Goal: Task Accomplishment & Management: Complete application form

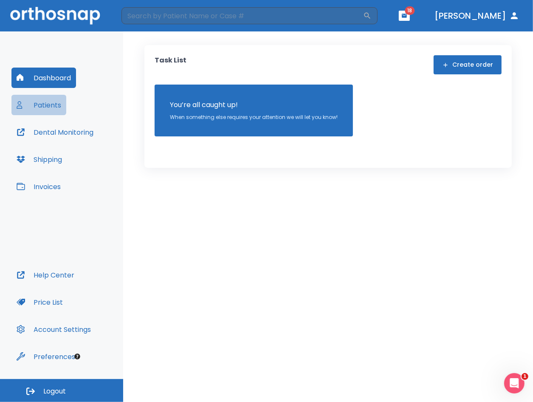
click at [36, 106] on button "Patients" at bounding box center [38, 105] width 55 height 20
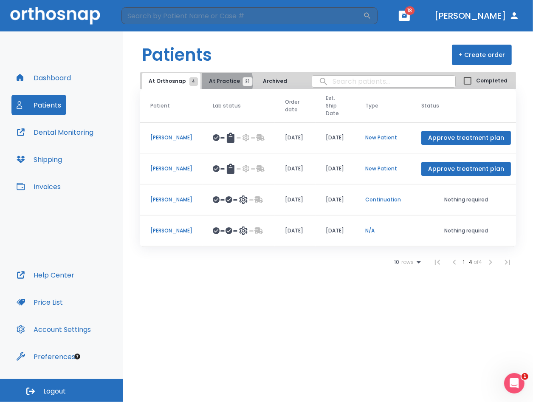
click at [219, 82] on span "At Practice 23" at bounding box center [228, 81] width 39 height 8
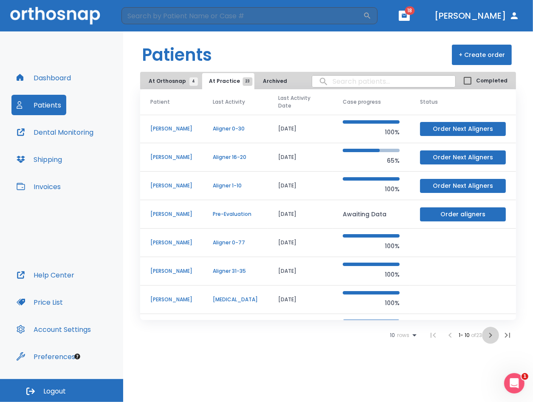
click at [493, 333] on icon "button" at bounding box center [491, 335] width 10 height 10
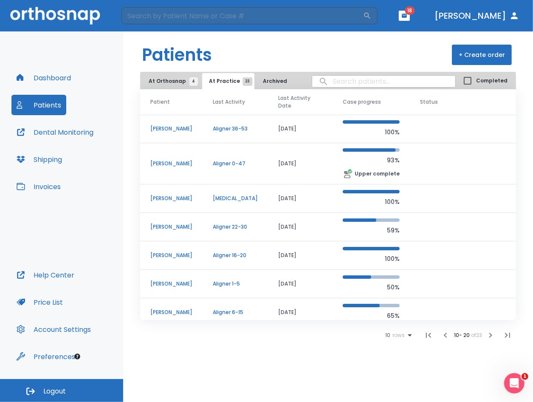
click at [493, 333] on icon "button" at bounding box center [491, 335] width 10 height 10
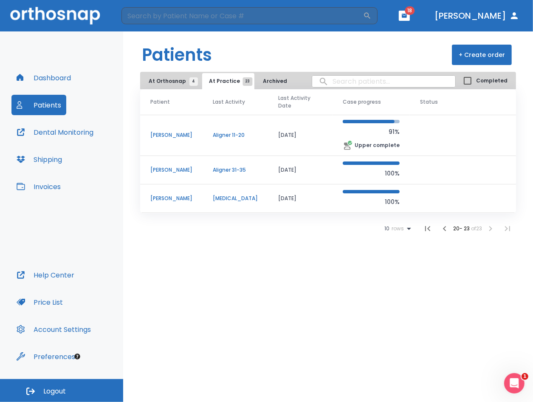
click at [444, 224] on icon "button" at bounding box center [445, 228] width 10 height 10
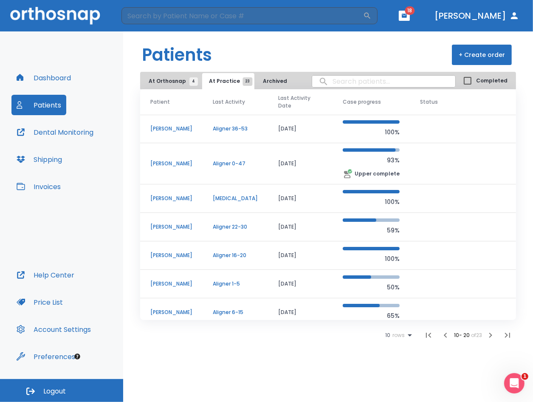
click at [447, 340] on icon "button" at bounding box center [446, 335] width 10 height 10
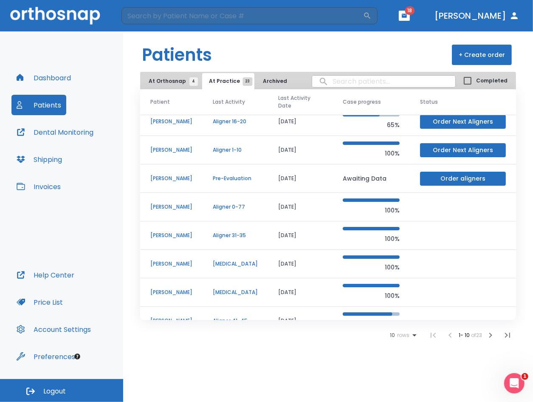
scroll to position [92, 0]
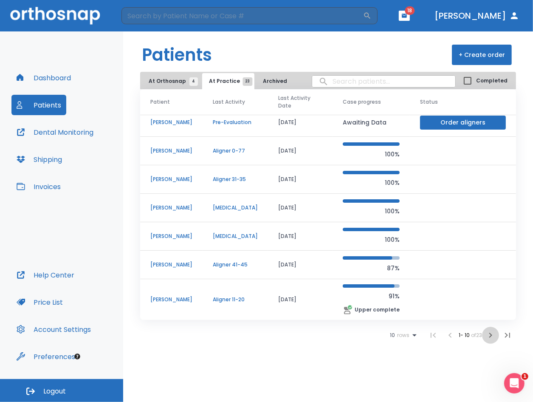
click at [489, 336] on icon "button" at bounding box center [491, 335] width 10 height 10
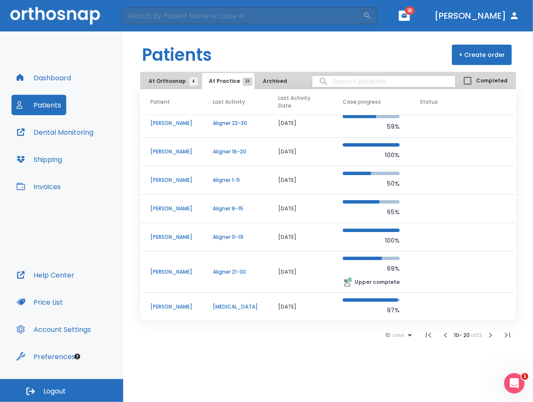
scroll to position [104, 0]
click at [175, 233] on p "[PERSON_NAME]" at bounding box center [171, 237] width 42 height 8
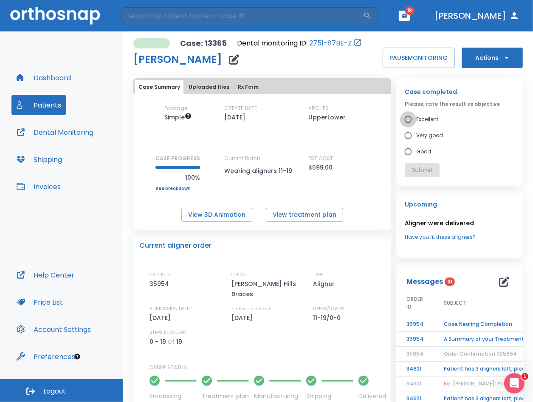
click at [406, 120] on input "Excellent" at bounding box center [408, 119] width 16 height 16
radio input "true"
click at [424, 169] on button "Submit" at bounding box center [422, 170] width 35 height 14
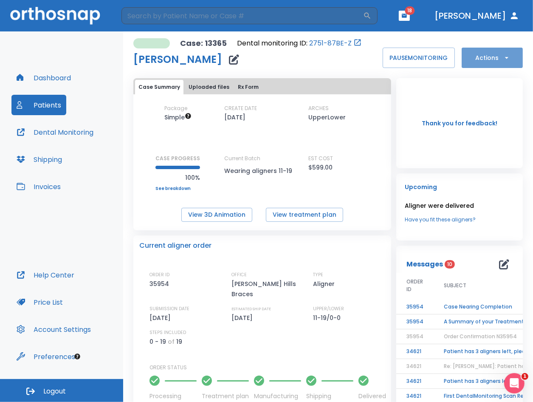
click at [498, 66] on button "Actions" at bounding box center [492, 58] width 61 height 20
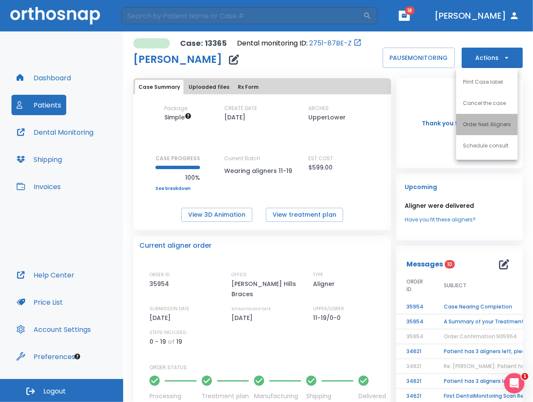
click at [490, 130] on li "Order Next Aligners" at bounding box center [487, 124] width 62 height 21
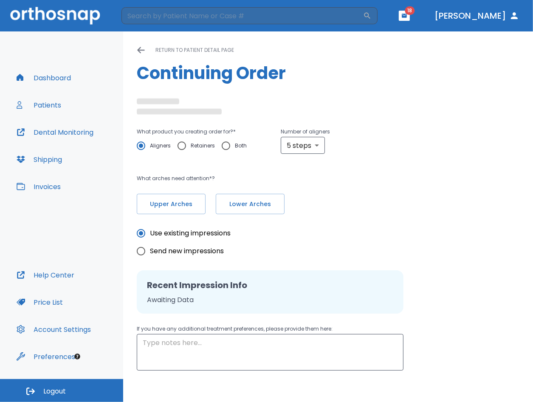
radio input "false"
radio input "true"
type textarea "Never send me a 5-step batch - Always at least 10 - Dr. [PERSON_NAME]"
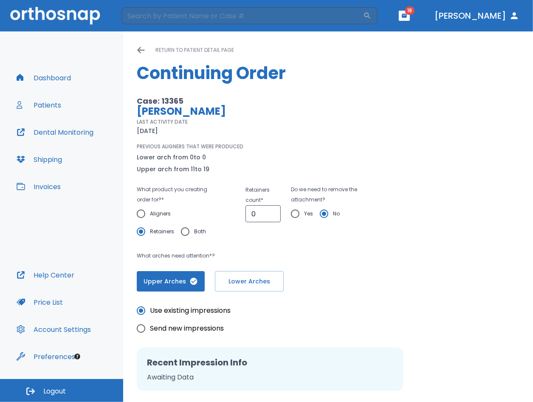
click at [184, 147] on p "PREVIOUS ALIGNERS THAT WERE PRODUCED" at bounding box center [190, 147] width 107 height 8
click at [265, 217] on input "0" at bounding box center [263, 213] width 35 height 17
type input "1"
click at [273, 212] on input "1" at bounding box center [263, 213] width 35 height 17
click at [294, 214] on input "Yes" at bounding box center [295, 214] width 18 height 18
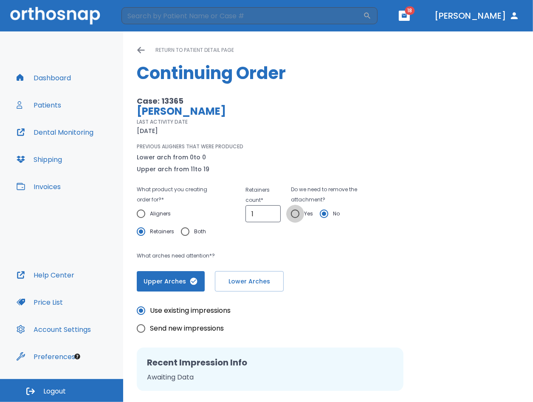
radio input "true"
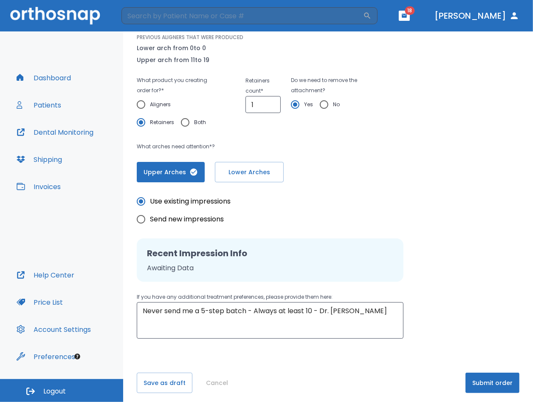
scroll to position [114, 0]
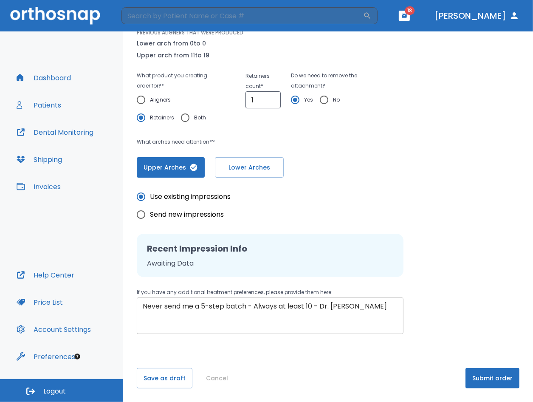
click at [251, 307] on textarea "Never send me a 5-step batch - Always at least 10 - Dr. [PERSON_NAME]" at bounding box center [270, 315] width 255 height 29
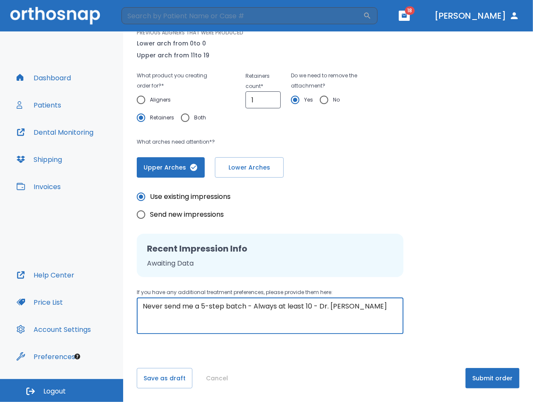
click at [251, 307] on textarea "Never send me a 5-step batch - Always at least 10 - Dr. [PERSON_NAME]" at bounding box center [270, 315] width 255 height 29
type textarea "Just manufacture the [MEDICAL_DATA]. I'm not taking new scans"
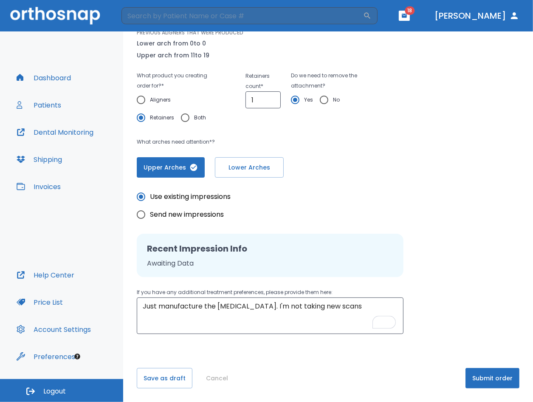
click at [423, 369] on div "Save as draft Cancel Submit order" at bounding box center [328, 378] width 383 height 20
click at [497, 380] on button "Submit order" at bounding box center [493, 378] width 54 height 20
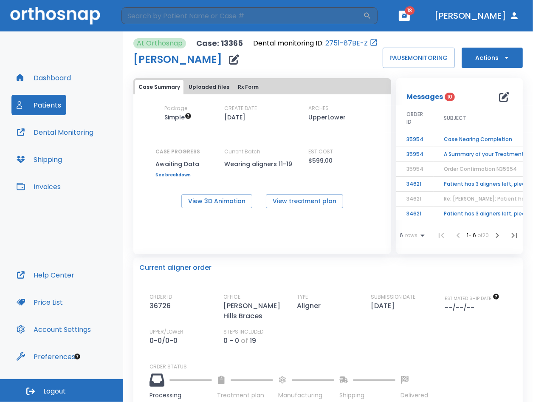
click at [336, 234] on div "Case Summary Uploaded files Rx Form Package Simple CREATE DATE [DATE] ARCHES Up…" at bounding box center [262, 166] width 258 height 176
click at [463, 141] on td "Case Nearing Completion" at bounding box center [487, 139] width 106 height 15
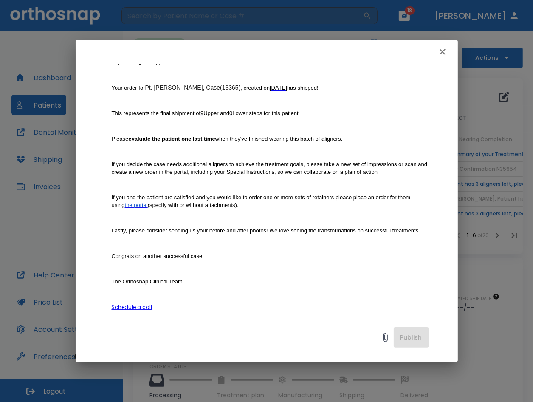
scroll to position [93, 0]
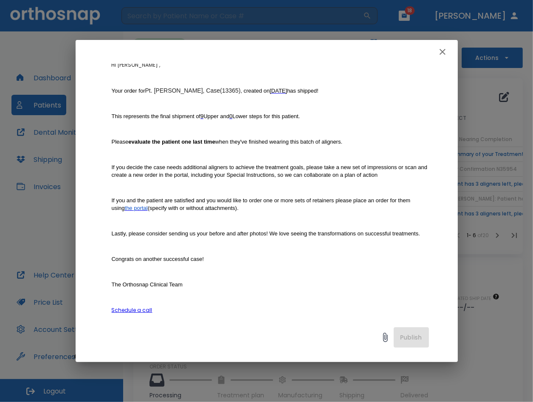
click at [443, 54] on icon "button" at bounding box center [443, 52] width 6 height 6
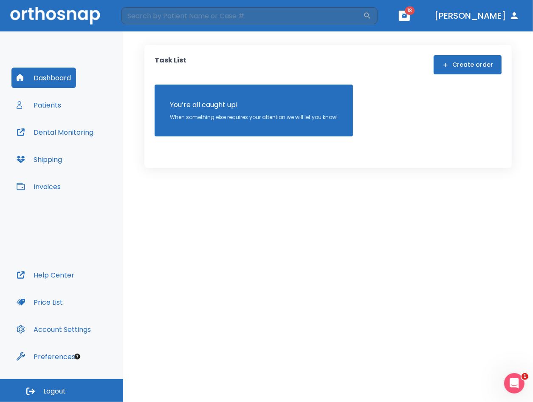
click at [48, 108] on button "Patients" at bounding box center [38, 105] width 55 height 20
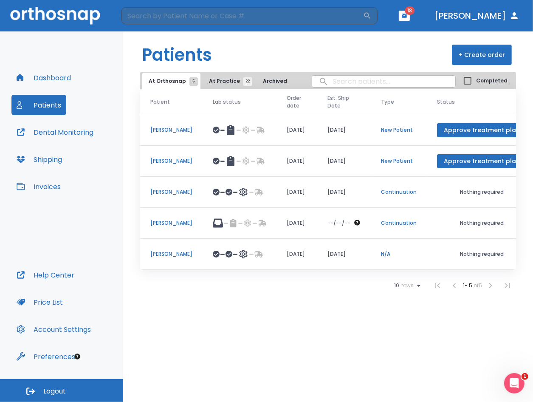
click at [157, 218] on td "[PERSON_NAME]" at bounding box center [171, 223] width 62 height 31
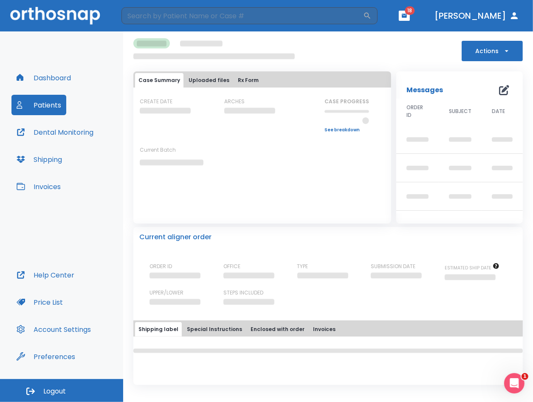
click at [508, 48] on icon "button" at bounding box center [507, 51] width 8 height 8
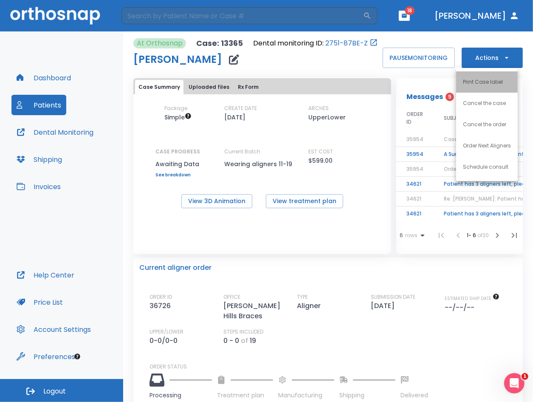
click at [486, 88] on li "Print Case label" at bounding box center [487, 81] width 62 height 21
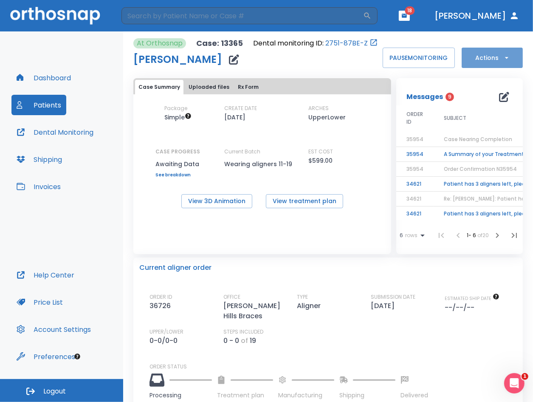
click at [503, 54] on icon "button" at bounding box center [507, 58] width 8 height 8
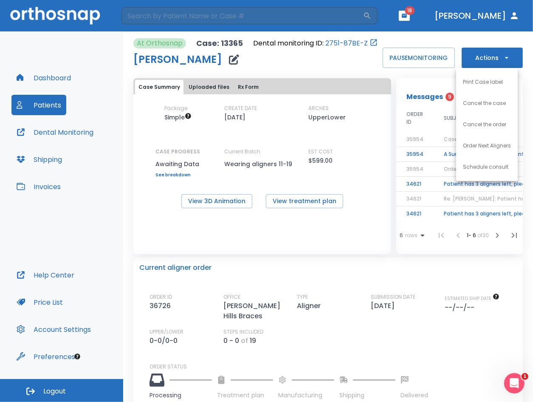
click at [350, 64] on div at bounding box center [266, 201] width 533 height 402
